Goal: Task Accomplishment & Management: Manage account settings

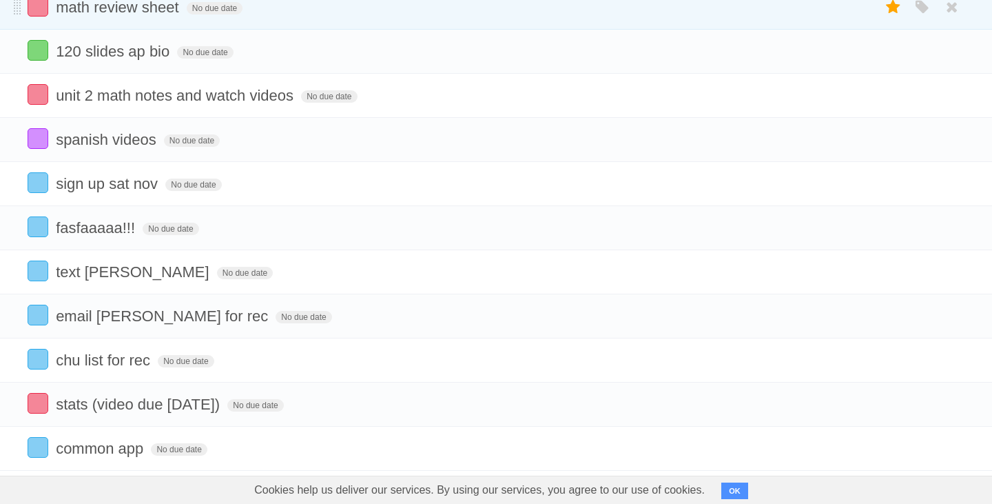
scroll to position [252, 0]
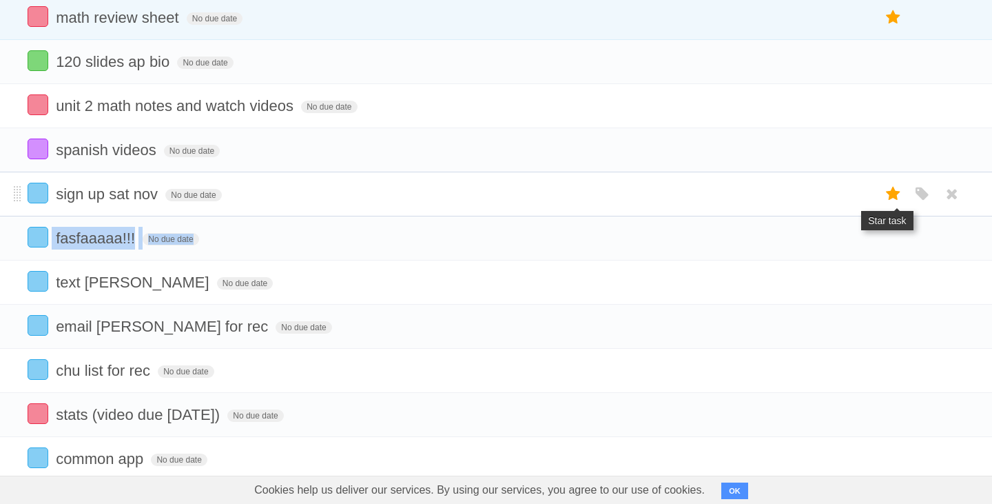
drag, startPoint x: 873, startPoint y: 277, endPoint x: 887, endPoint y: 193, distance: 85.2
click at [887, 193] on ul "120 slides ap bio No due date White Red Blue Green Purple Orange unit 2 math no…" at bounding box center [496, 260] width 992 height 442
click at [617, 185] on li "sign up sat nov No due date White Red Blue Green Purple Orange" at bounding box center [496, 194] width 992 height 45
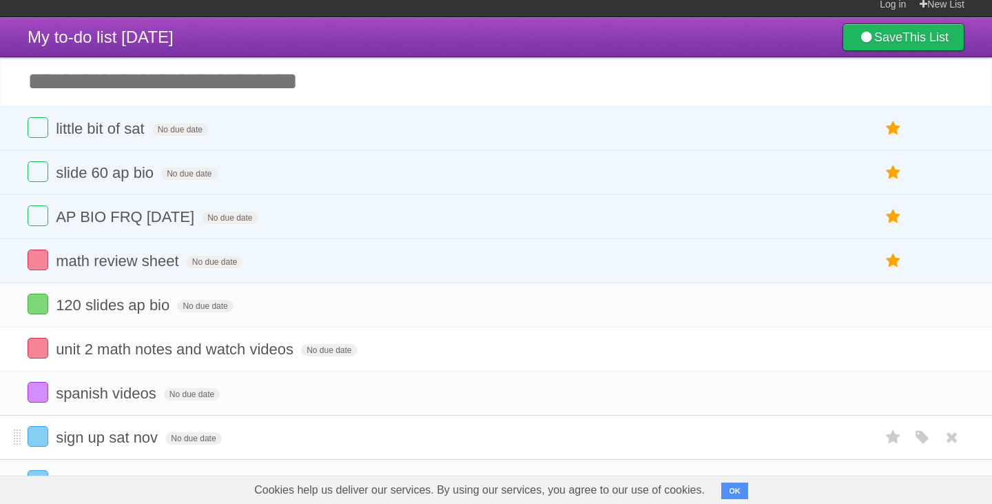
scroll to position [0, 0]
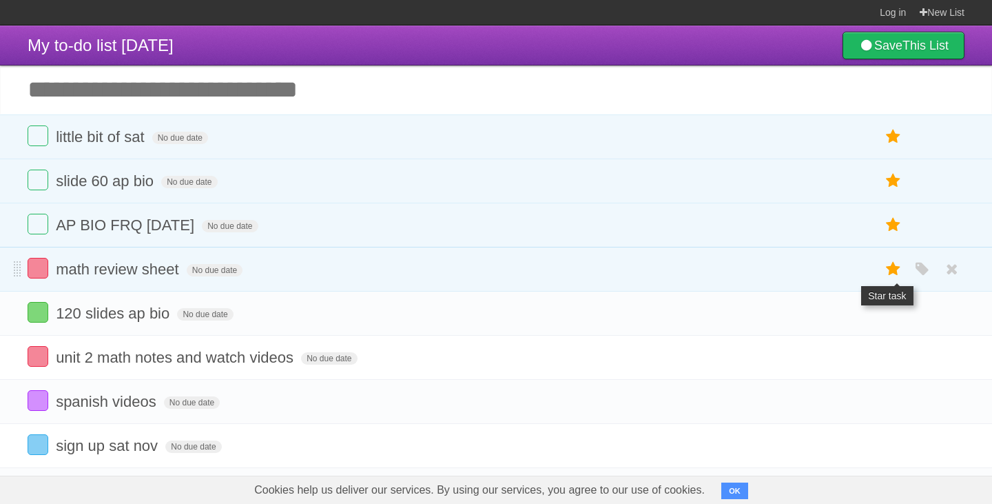
click at [891, 272] on icon at bounding box center [893, 269] width 19 height 23
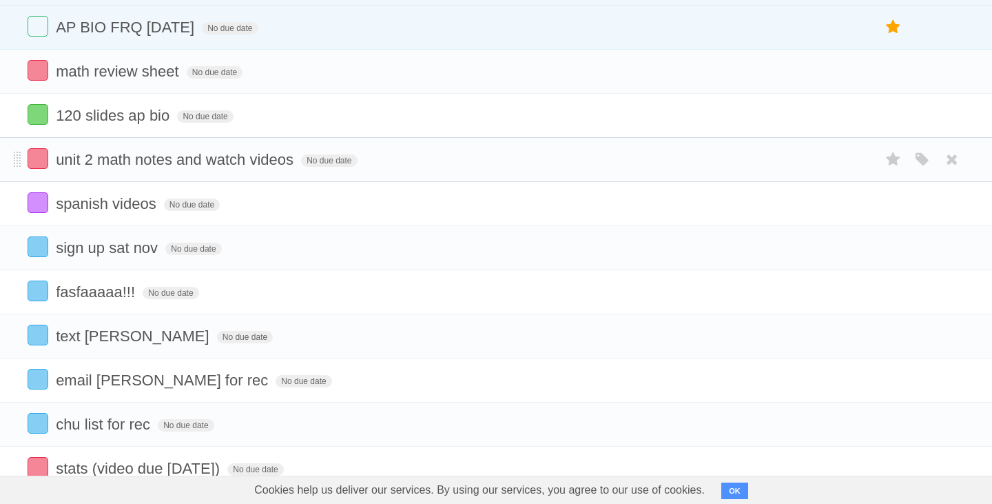
scroll to position [205, 0]
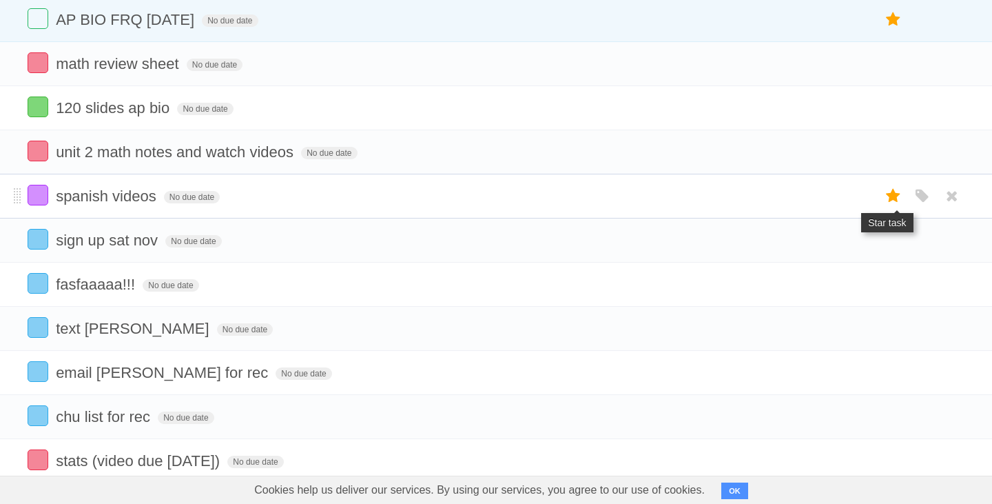
click at [894, 198] on icon at bounding box center [893, 196] width 19 height 23
click at [892, 249] on icon at bounding box center [893, 240] width 19 height 23
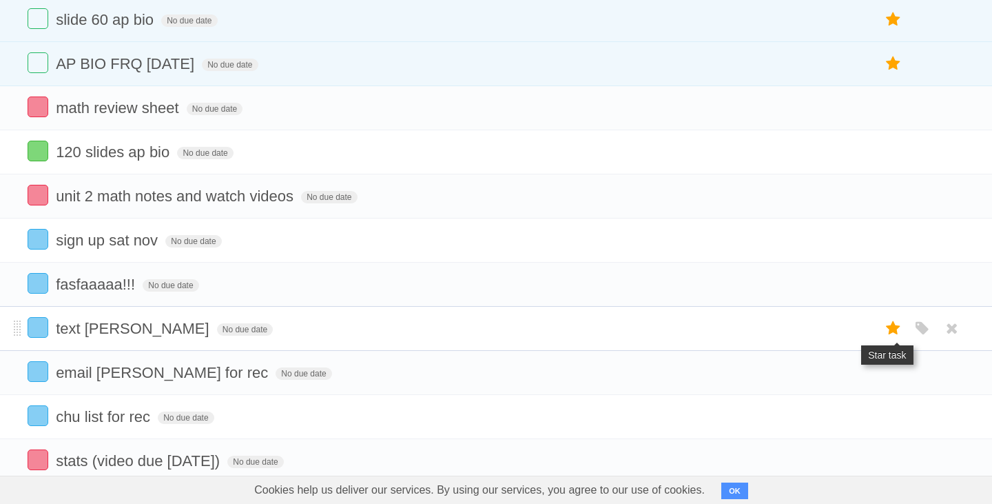
scroll to position [250, 0]
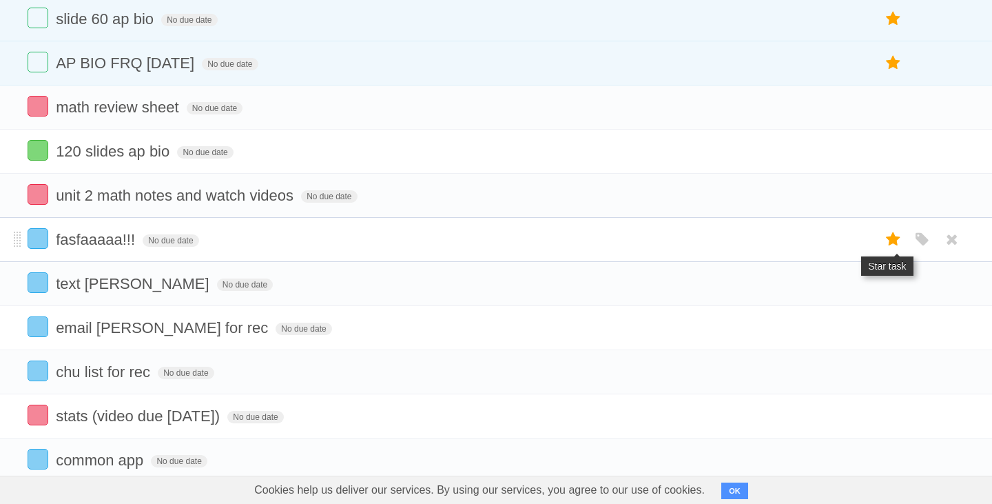
click at [890, 249] on icon at bounding box center [893, 239] width 19 height 23
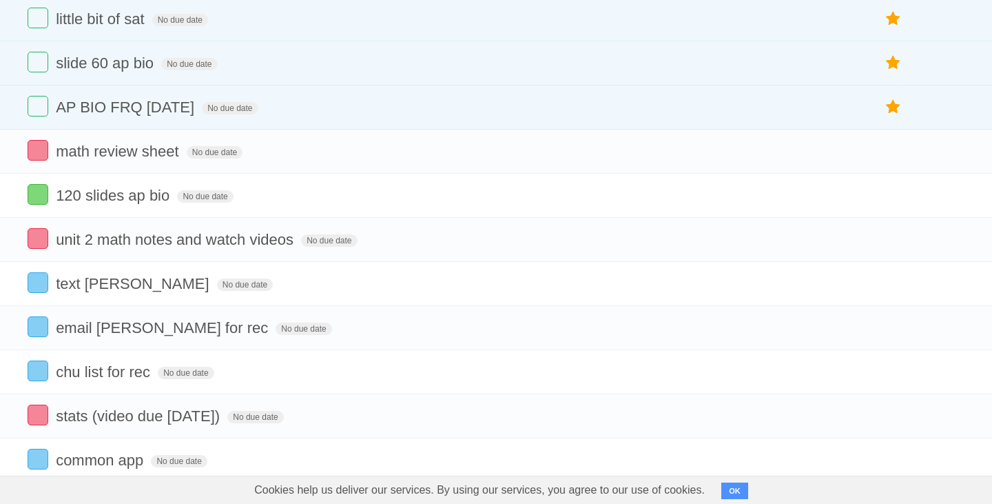
scroll to position [295, 0]
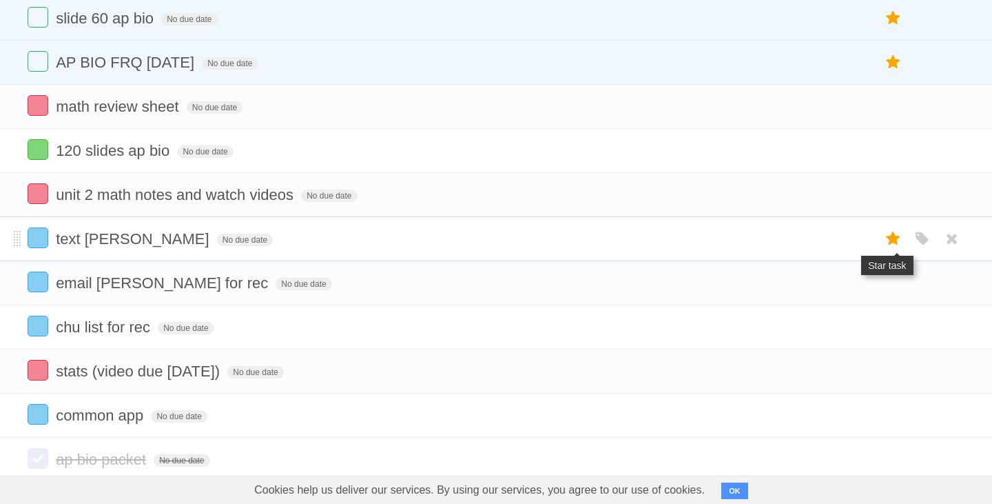
click at [890, 247] on icon at bounding box center [893, 238] width 19 height 23
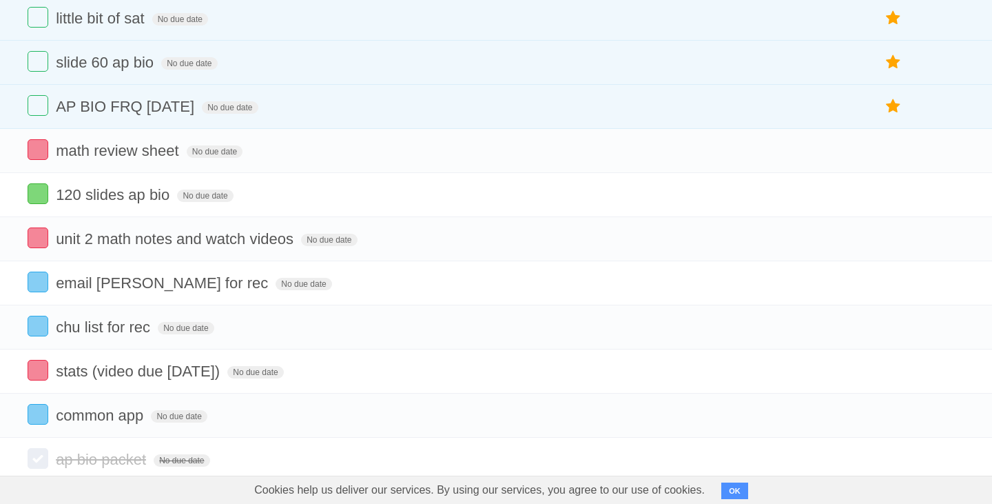
scroll to position [340, 0]
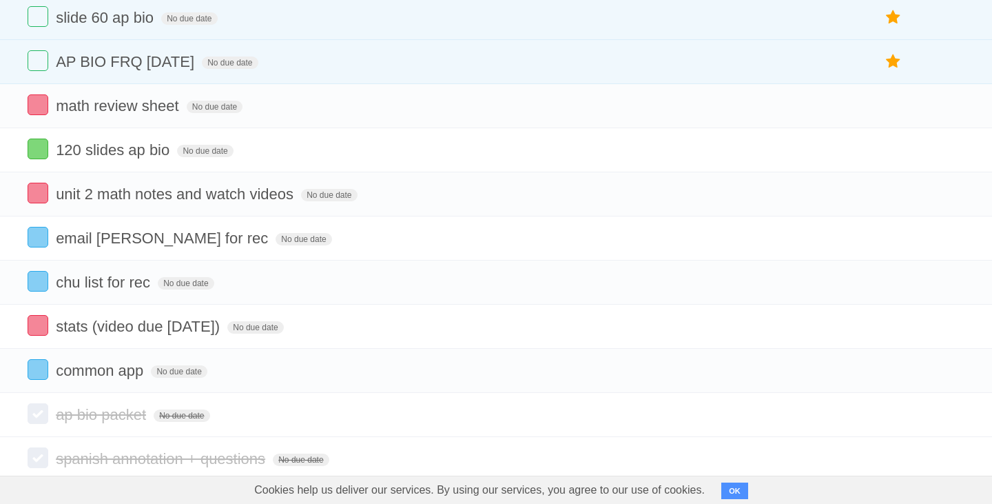
click at [890, 247] on icon at bounding box center [893, 238] width 19 height 23
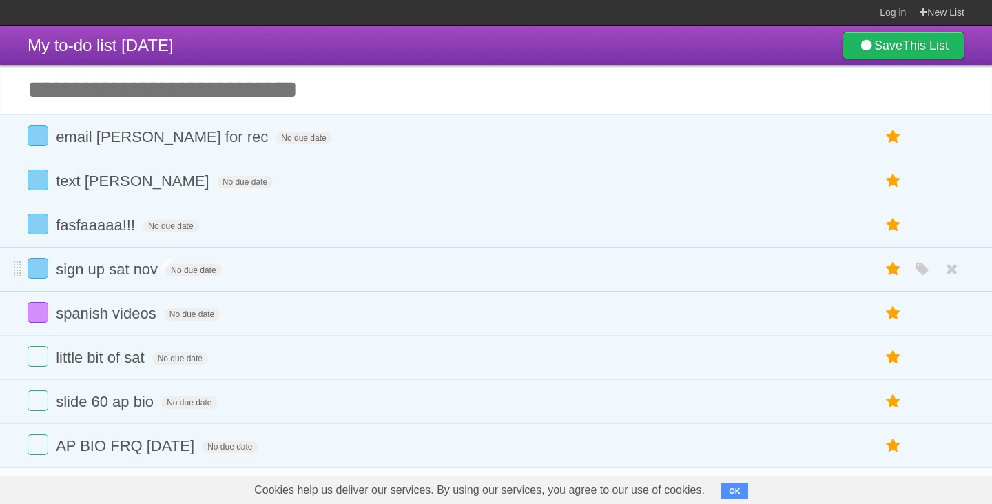
scroll to position [65, 0]
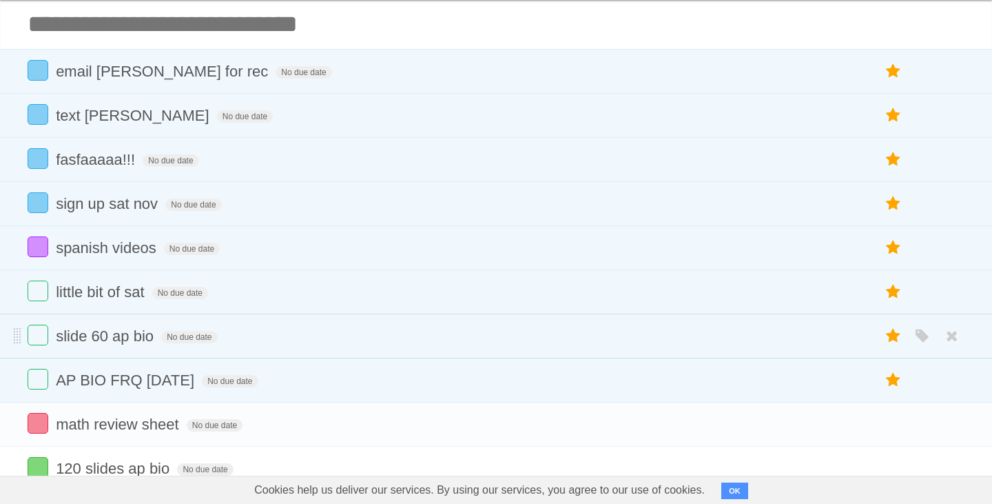
click at [125, 355] on li "slide 60 ap bio No due date White Red Blue Green Purple Orange" at bounding box center [496, 336] width 992 height 45
click at [108, 339] on span "slide 60 ap bio" at bounding box center [106, 335] width 101 height 17
click at [108, 339] on input "**********" at bounding box center [113, 337] width 115 height 18
type input "**********"
click at [187, 420] on li "math review sheet No due date White Red Blue Green Purple Orange" at bounding box center [496, 424] width 992 height 45
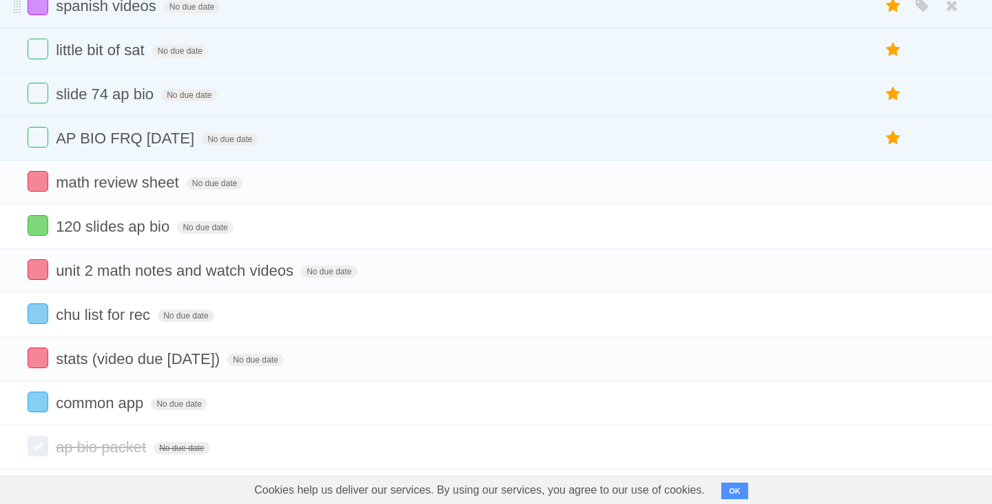
scroll to position [422, 0]
